Goal: Task Accomplishment & Management: Manage account settings

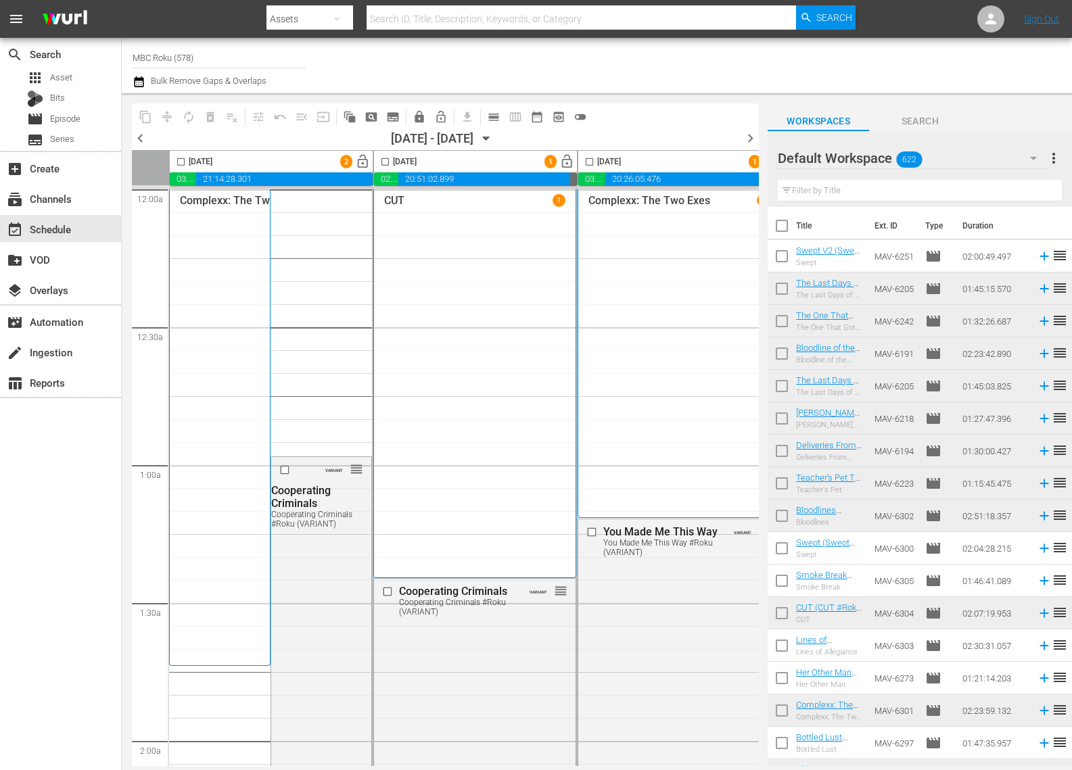
scroll to position [1, 0]
click at [467, 28] on div "Search ID, Title, Description, Keywords, or Category" at bounding box center [581, 19] width 429 height 32
click at [84, 131] on div "subtitles Series" at bounding box center [60, 140] width 121 height 19
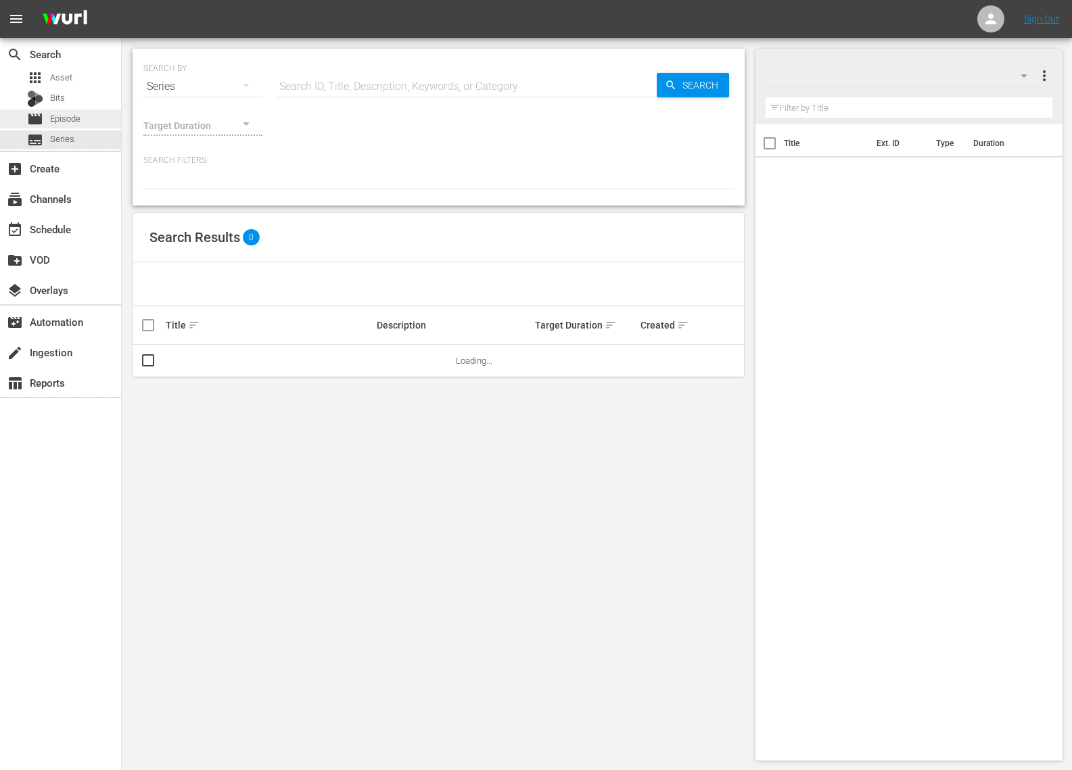
click at [93, 118] on div "movie Episode" at bounding box center [60, 119] width 121 height 19
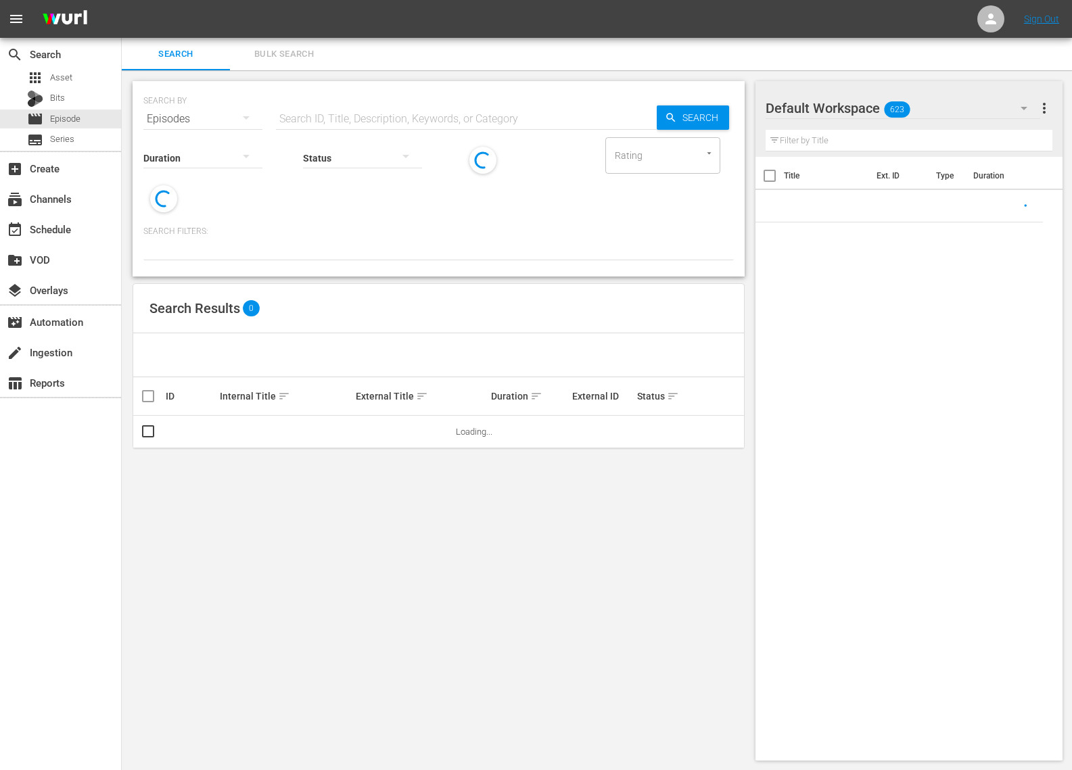
click at [336, 111] on input "text" at bounding box center [466, 119] width 381 height 32
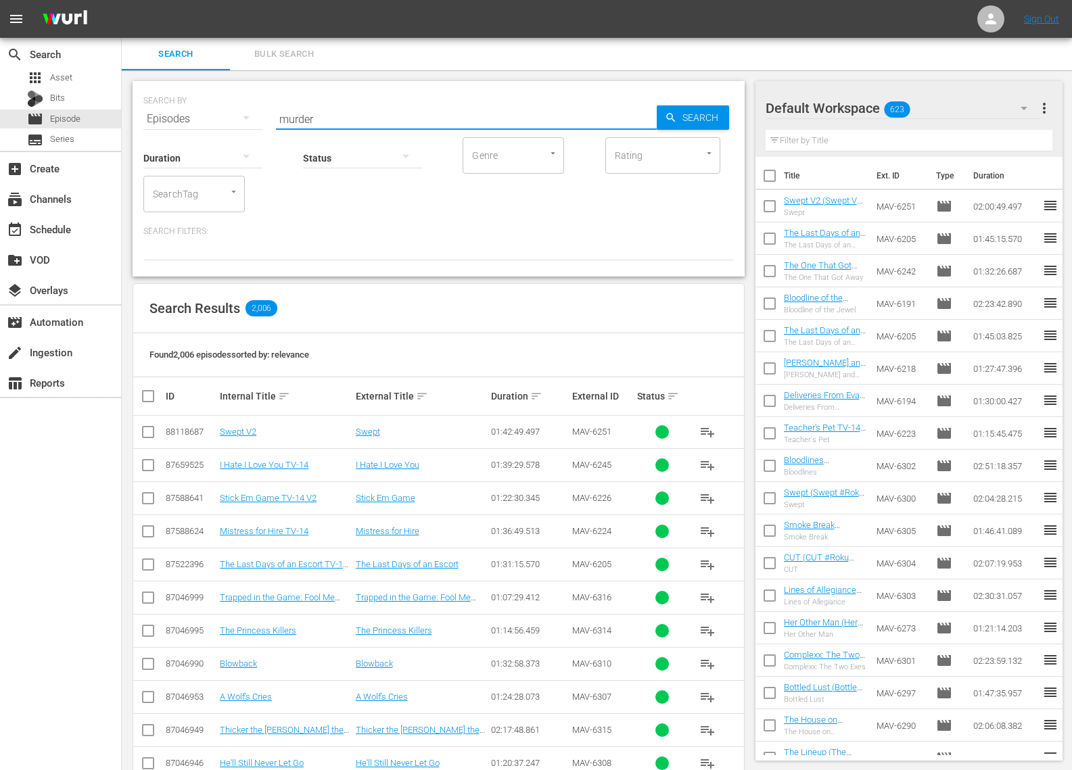
type input "murder"
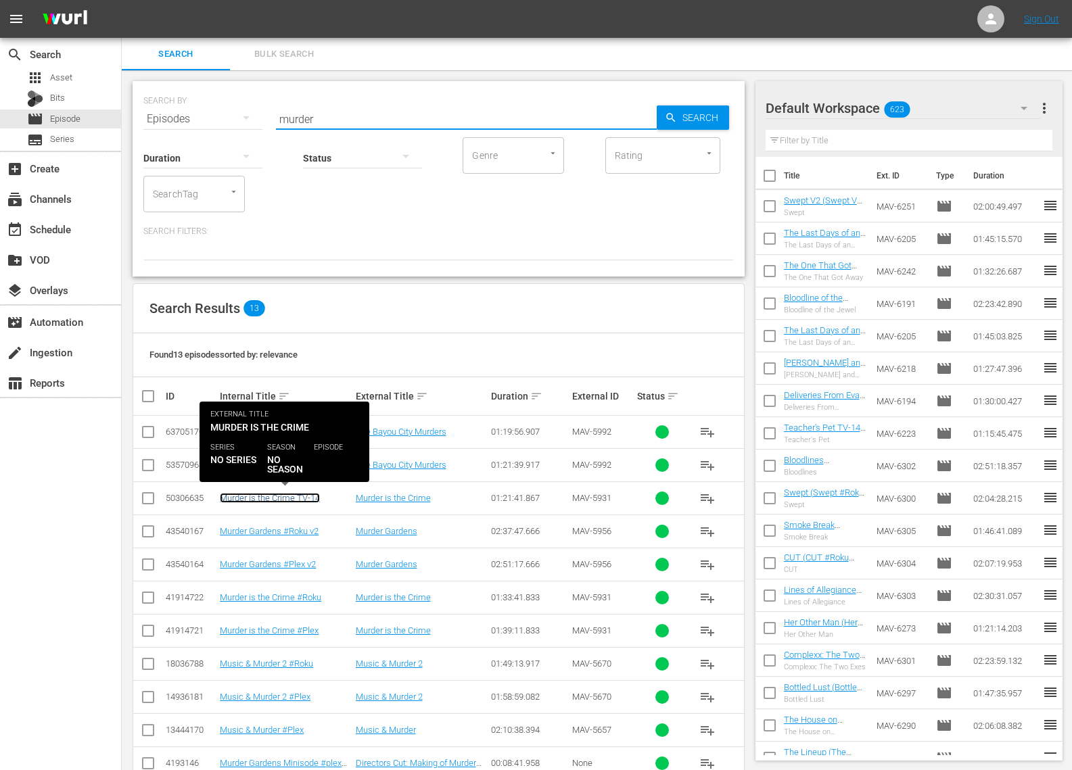
click at [311, 500] on link "Murder is the Crime TV-14" at bounding box center [270, 498] width 100 height 10
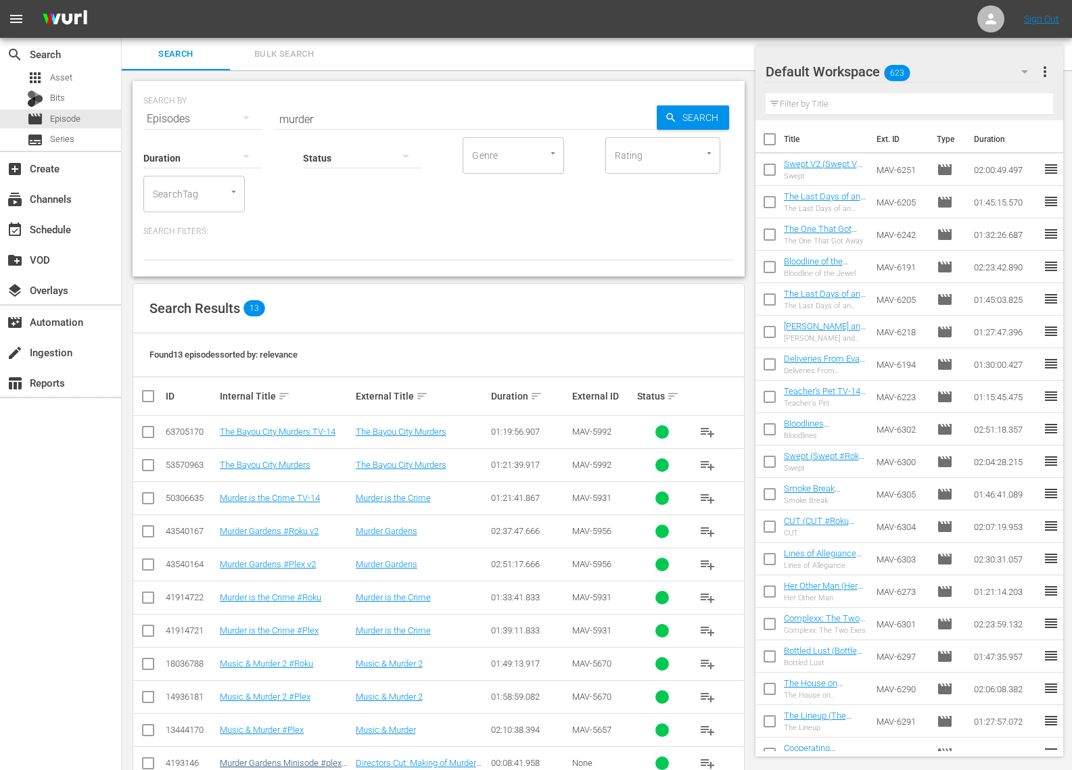
scroll to position [97, 0]
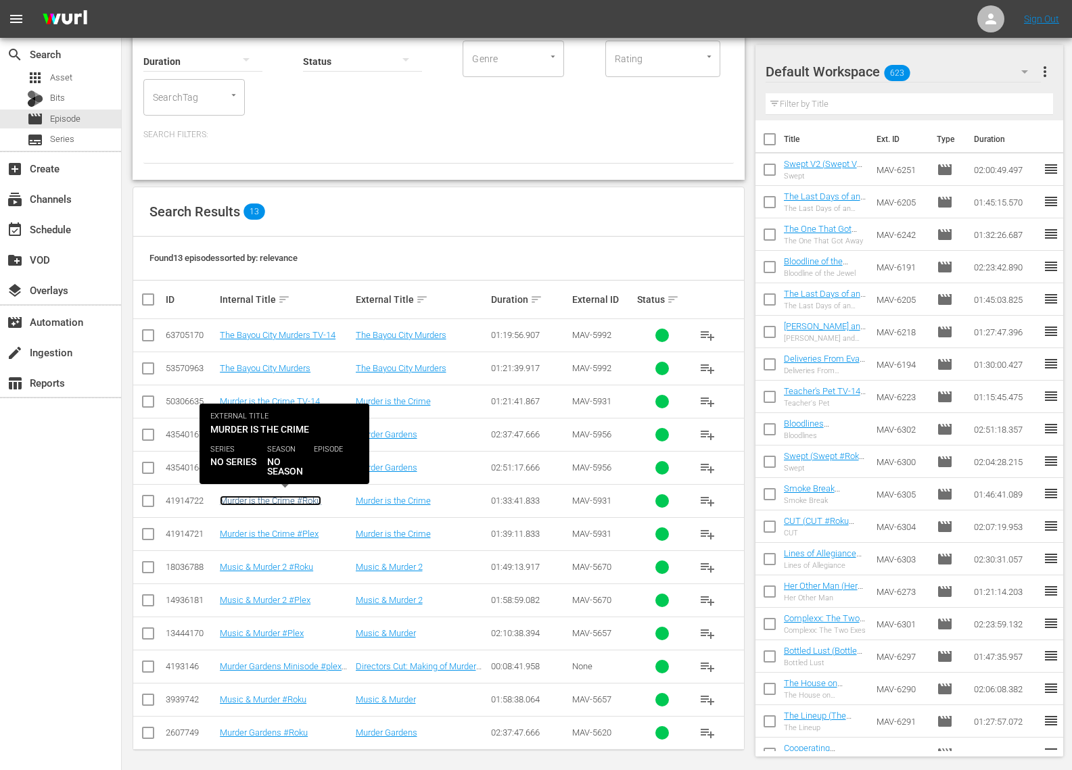
click at [303, 496] on link "Murder is the Crime #Roku" at bounding box center [270, 501] width 101 height 10
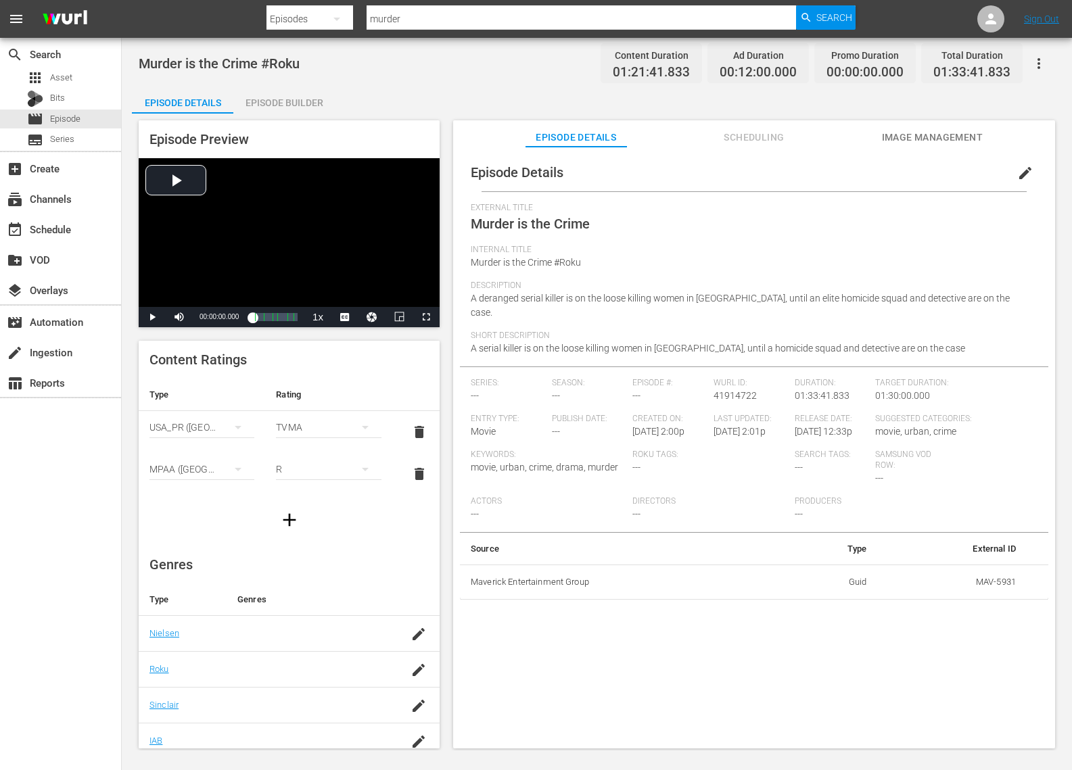
click at [1028, 162] on button "edit" at bounding box center [1025, 173] width 32 height 32
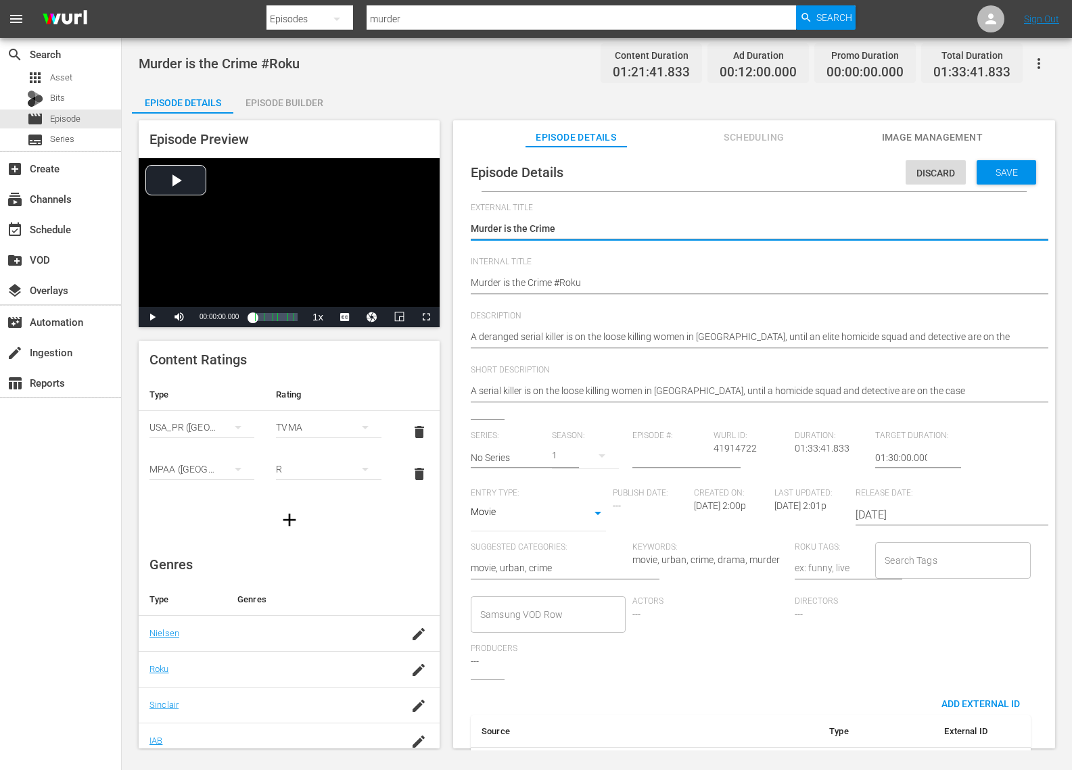
type input "No Series"
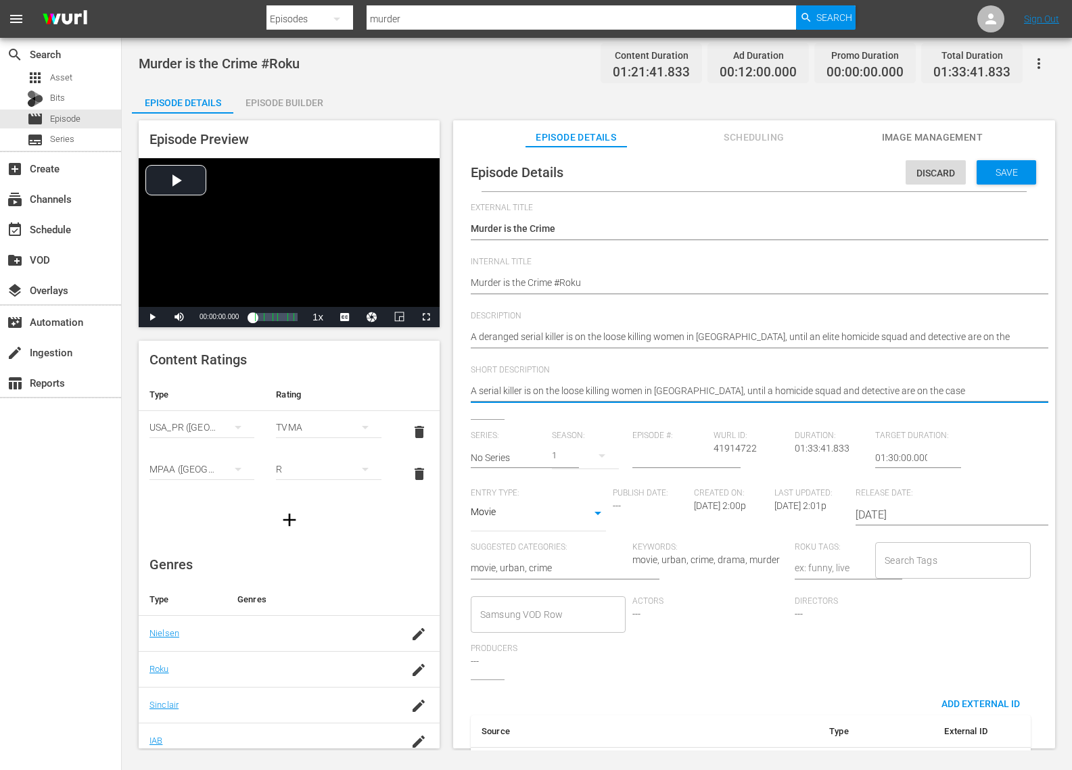
click at [522, 388] on textarea "A serial killer is on the loose killing women in [GEOGRAPHIC_DATA], until a hom…" at bounding box center [751, 392] width 560 height 16
click at [476, 394] on textarea "A serial killer is on the loose killing women in [GEOGRAPHIC_DATA], until a hom…" at bounding box center [751, 392] width 560 height 16
click at [497, 408] on div at bounding box center [751, 408] width 560 height 0
type textarea "Aserial killer is on the loose killing women in [GEOGRAPHIC_DATA], until a homi…"
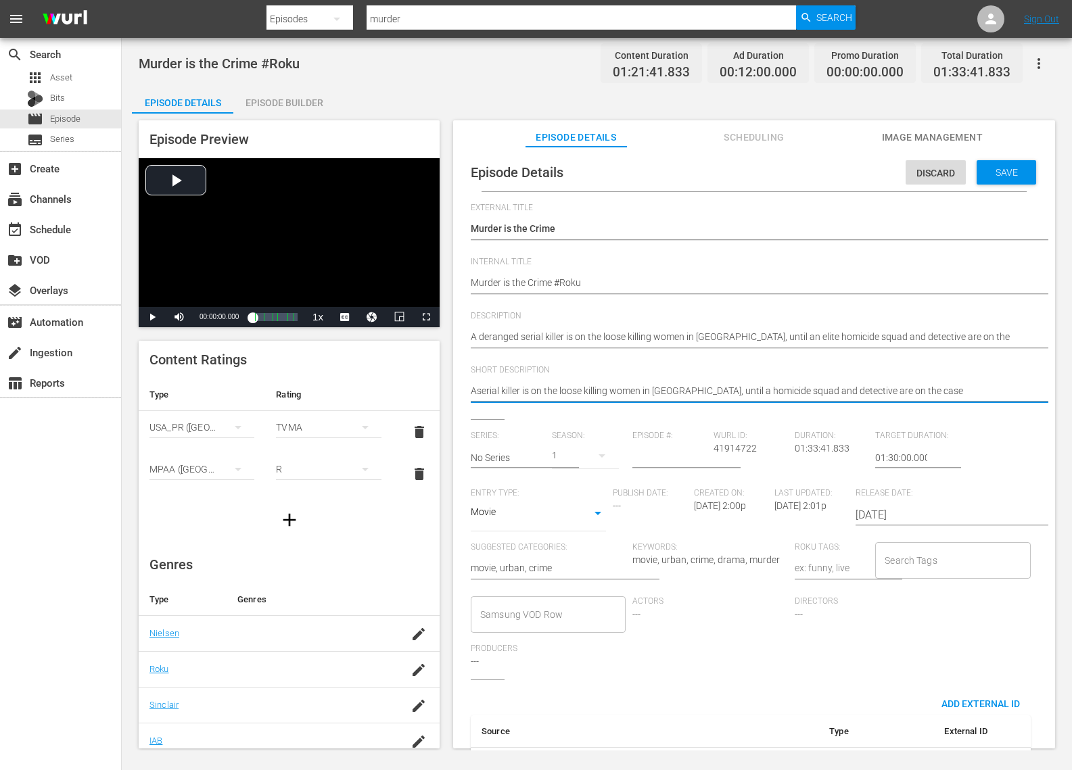
type textarea "A serial killer is on the loose killing women in [GEOGRAPHIC_DATA], until a hom…"
drag, startPoint x: 789, startPoint y: 389, endPoint x: 954, endPoint y: 395, distance: 165.8
click at [954, 395] on textarea "A serial killer is on the loose killing women in [GEOGRAPHIC_DATA], until a hom…" at bounding box center [751, 392] width 560 height 16
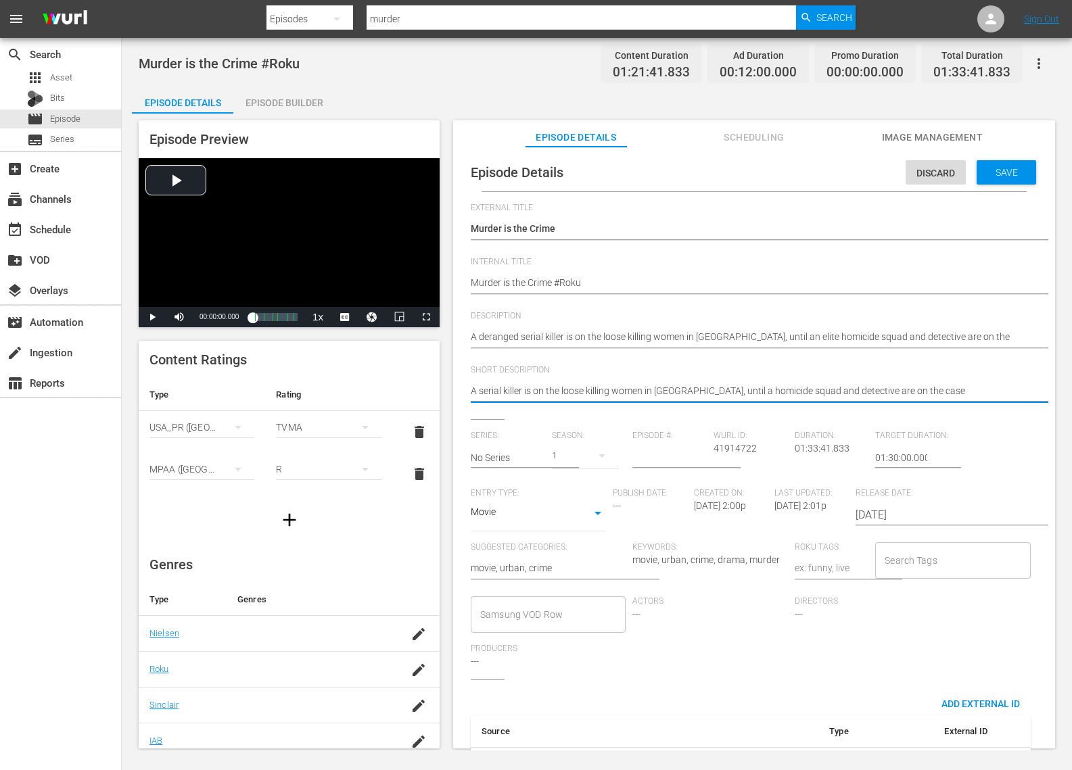
type textarea "A serial killer is on the loose killing women in [GEOGRAPHIC_DATA], until a hom…"
click at [994, 158] on div "Discard Save" at bounding box center [974, 169] width 136 height 31
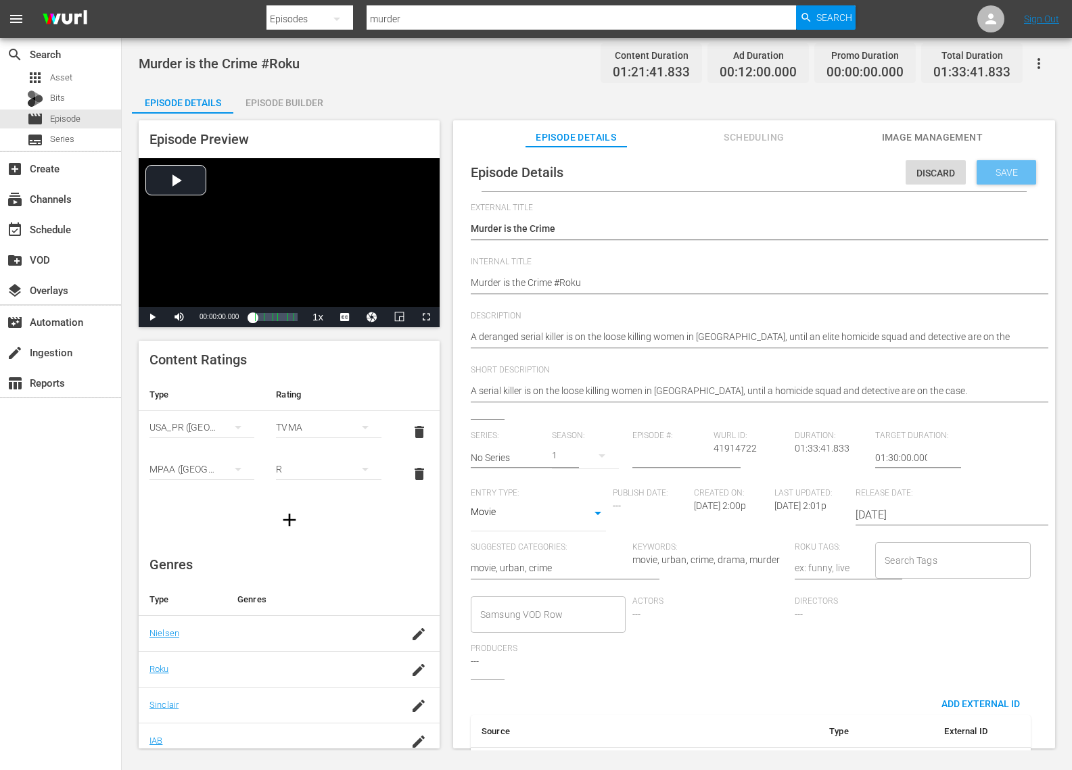
click at [996, 181] on div "Save" at bounding box center [1007, 172] width 60 height 24
